Goal: Obtain resource: Download file/media

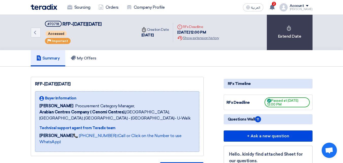
click at [108, 60] on div "Summary My Offers" at bounding box center [171, 58] width 281 height 16
click at [99, 61] on link "My Offers" at bounding box center [83, 58] width 37 height 16
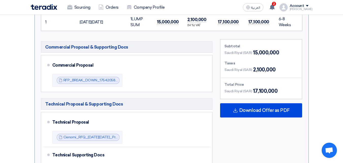
scroll to position [228, 0]
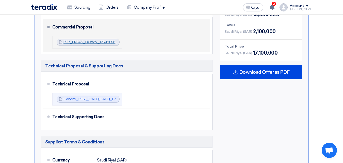
click at [77, 41] on link "RFP_BREAK_DOWN_1754205862704.pdf" at bounding box center [97, 42] width 69 height 4
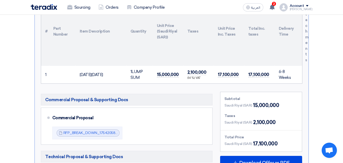
scroll to position [51, 0]
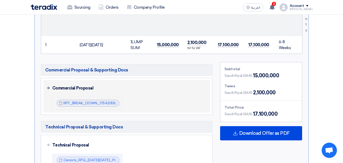
scroll to position [203, 0]
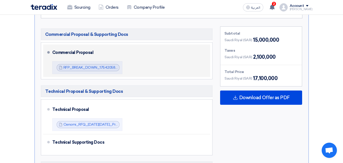
click at [49, 52] on span at bounding box center [48, 52] width 3 height 3
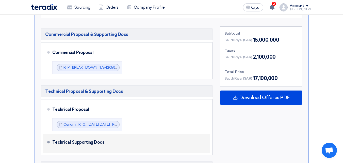
click at [60, 142] on div "Technical Supporting Docs" at bounding box center [128, 142] width 152 height 12
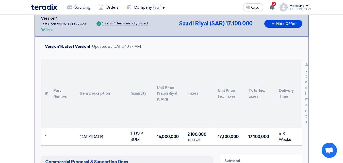
scroll to position [0, 0]
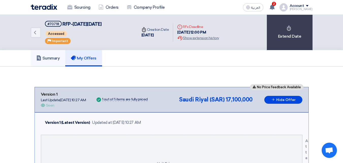
click at [48, 61] on link "Summary" at bounding box center [48, 58] width 35 height 16
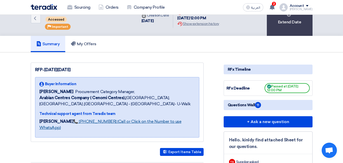
scroll to position [101, 0]
